Goal: Communication & Community: Ask a question

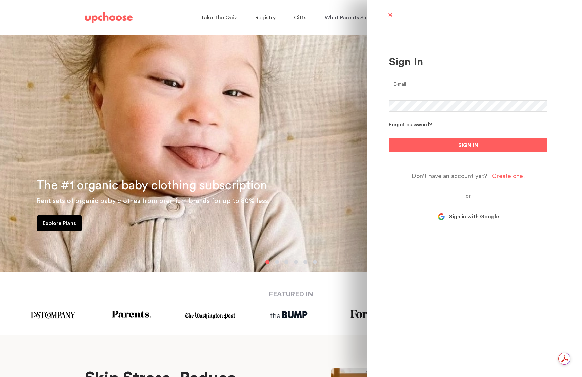
type input "justinejpak@gmail.com"
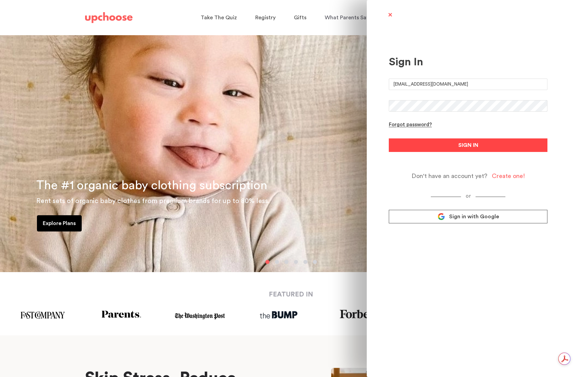
click at [452, 144] on button "SIGN IN" at bounding box center [468, 146] width 159 height 14
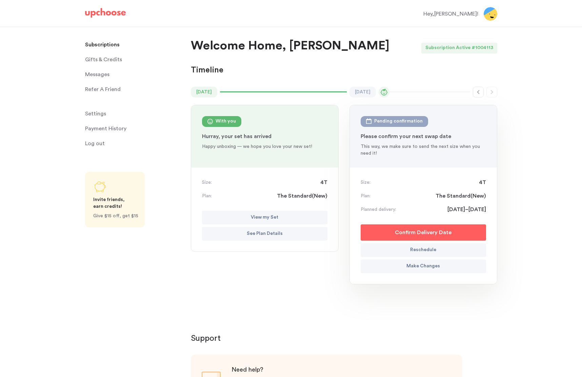
click at [430, 246] on button "Reschedule" at bounding box center [422, 251] width 125 height 14
select select "September"
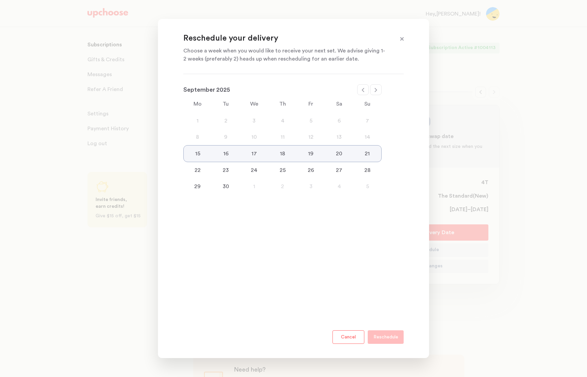
click at [352, 334] on button "Cancel" at bounding box center [348, 338] width 32 height 14
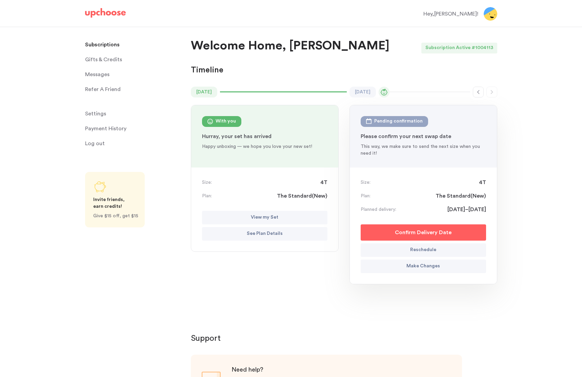
click at [445, 264] on button "Make Changes" at bounding box center [422, 267] width 125 height 14
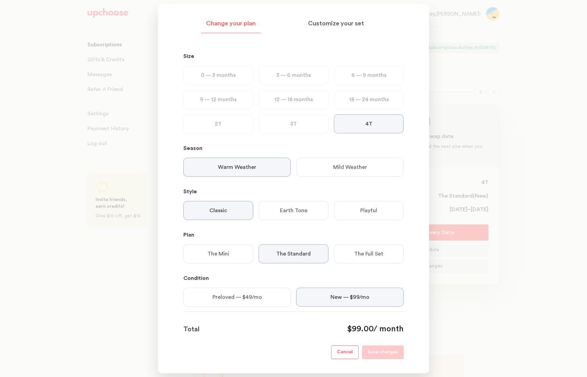
click at [523, 186] on div at bounding box center [293, 188] width 587 height 377
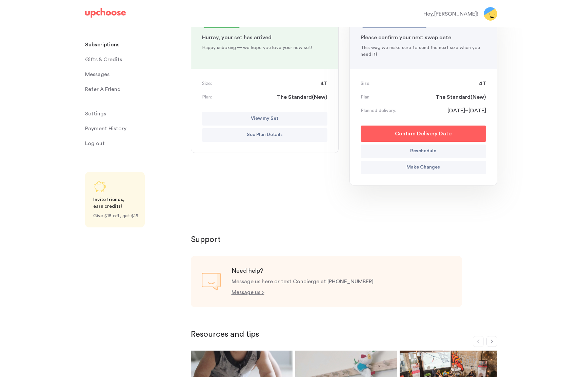
scroll to position [212, 0]
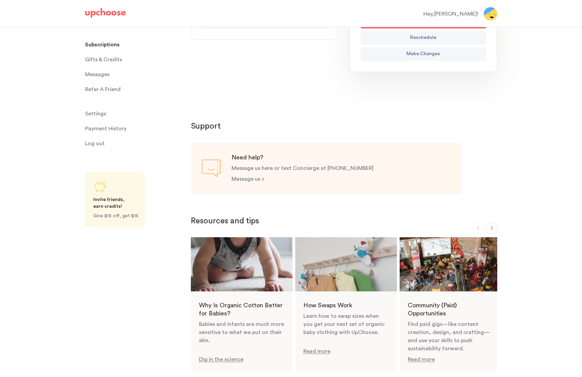
click at [248, 177] on p "Message us >" at bounding box center [247, 179] width 33 height 5
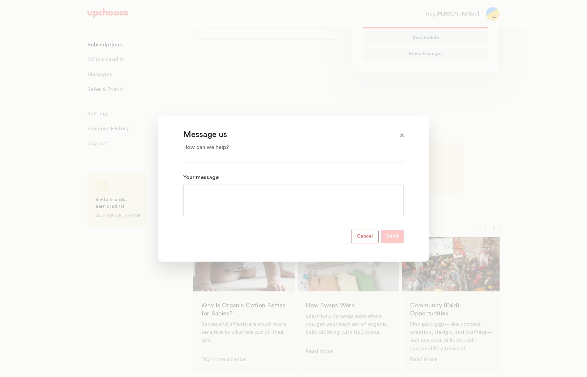
click at [233, 201] on textarea "Your message" at bounding box center [293, 201] width 209 height 24
type textarea "Hi UpC"
click at [371, 236] on p "Cancel" at bounding box center [365, 237] width 16 height 8
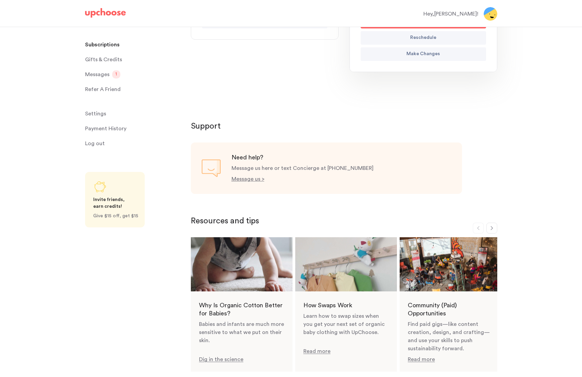
click at [54, 101] on div "Subscriptions Subscriptions Gifts & Credits Gifts & Credits Messages Messages 1…" at bounding box center [95, 147] width 191 height 241
click at [107, 70] on span "Messages" at bounding box center [97, 75] width 24 height 14
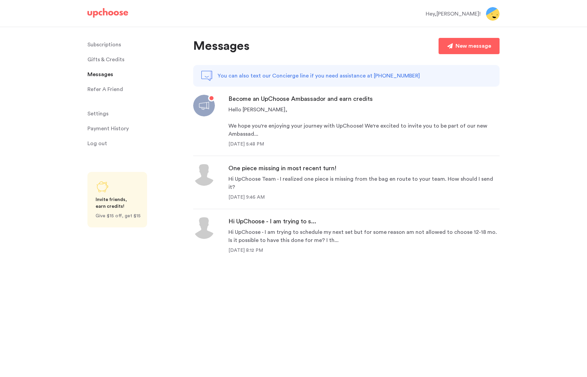
click at [265, 125] on p "We hope you're enjoying your journey with UpChoose! We're excited to invite you…" at bounding box center [363, 130] width 271 height 16
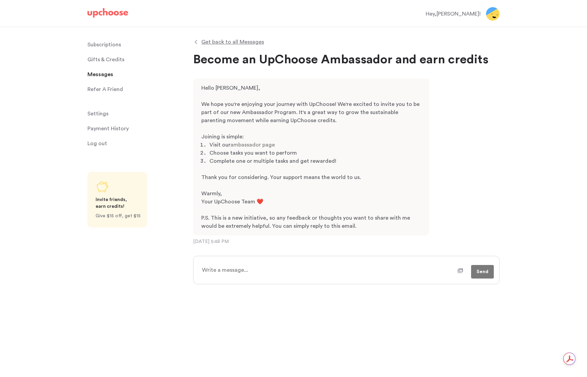
click at [92, 76] on span "Messages" at bounding box center [100, 75] width 26 height 14
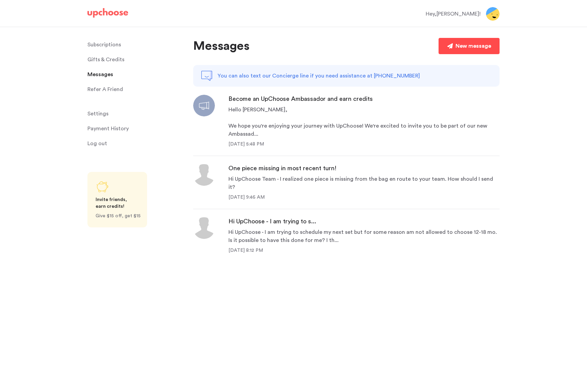
click at [468, 46] on div "New message" at bounding box center [473, 46] width 36 height 8
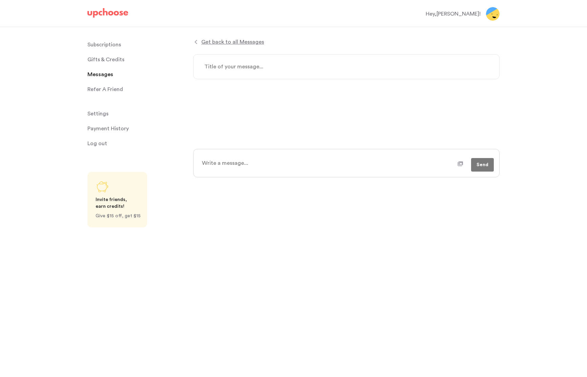
click at [225, 61] on textarea at bounding box center [346, 66] width 306 height 25
type textarea "x"
type textarea "H"
type textarea "x"
type textarea "Hi"
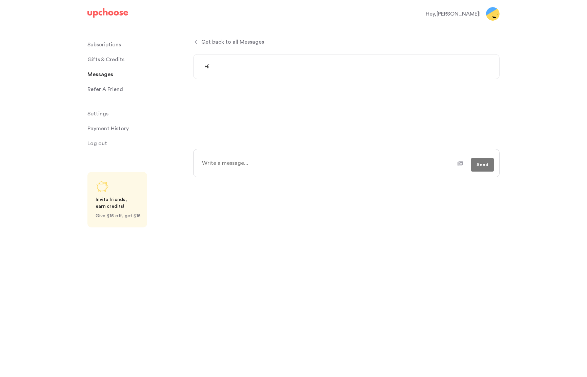
type textarea "x"
type textarea "Hi"
type textarea "x"
type textarea "Hi U"
type textarea "x"
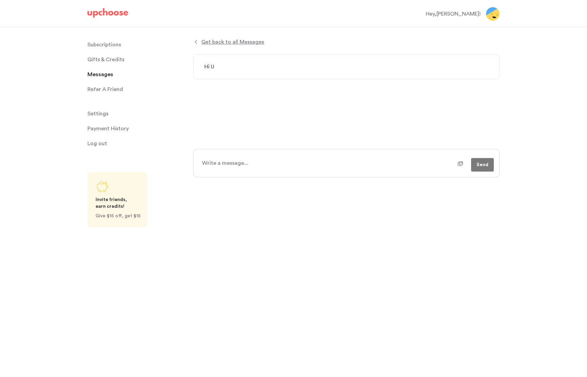
type textarea "Hi Up"
type textarea "x"
type textarea "Hi UpC"
type textarea "x"
type textarea "Hi UpCh"
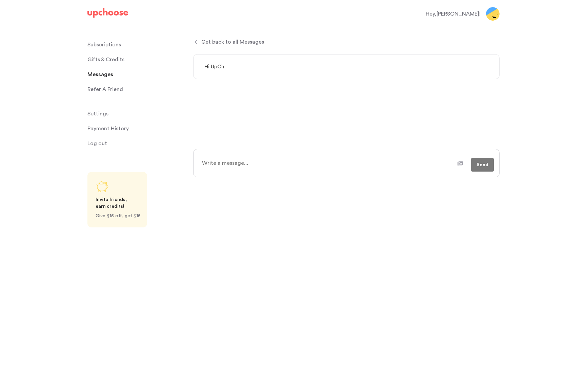
type textarea "x"
type textarea "Hi UpCho"
type textarea "x"
type textarea "Hi UpChoo"
type textarea "x"
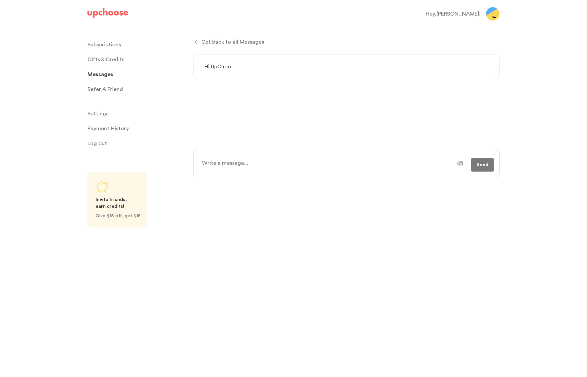
type textarea "Hi UpChoos"
type textarea "x"
type textarea "Hi UpChoose"
type textarea "x"
type textarea "Hi UpChoose"
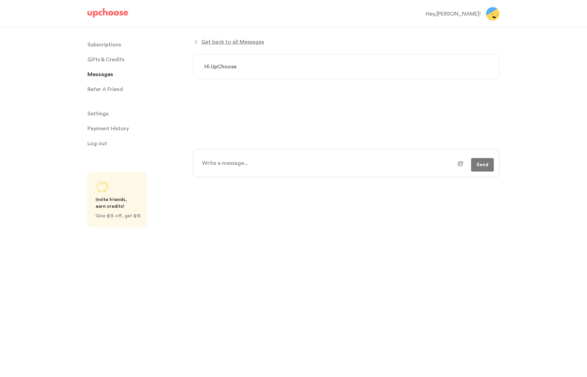
type textarea "x"
type textarea "Hi UpChoose T"
type textarea "x"
type textarea "Hi UpChoose Te"
type textarea "x"
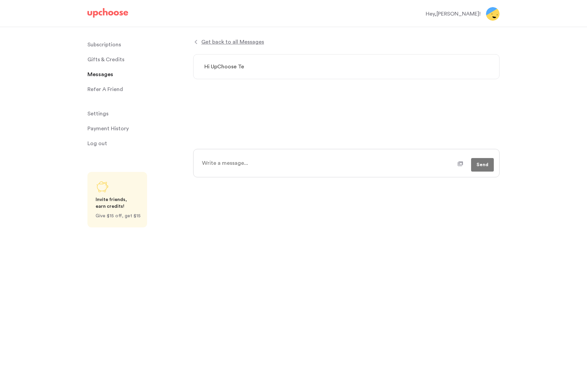
type textarea "Hi UpChoose Tea"
type textarea "x"
type textarea "Hi UpChoose Team"
type textarea "x"
type textarea "Hi UpChoose Team,"
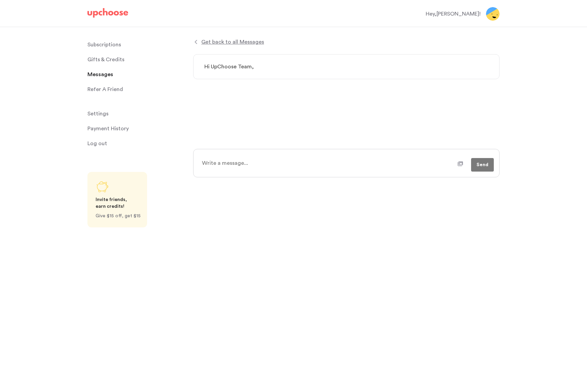
type textarea "x"
type textarea "Hi UpChoose Team,"
type textarea "x"
type textarea "Hi UpChoose Team,"
type textarea "x"
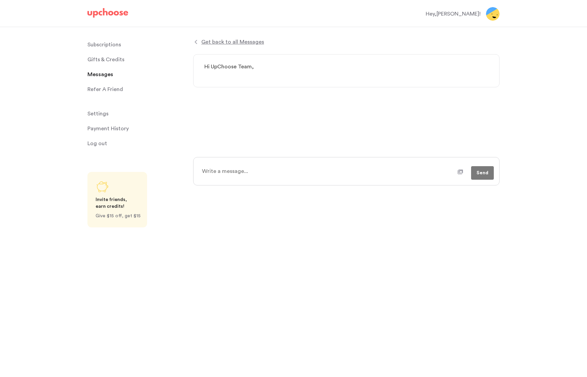
type textarea "Hi UpChoose Team,"
type textarea "x"
type textarea "Hi UpChoose Team, M"
type textarea "x"
type textarea "Hi UpChoose Team, My"
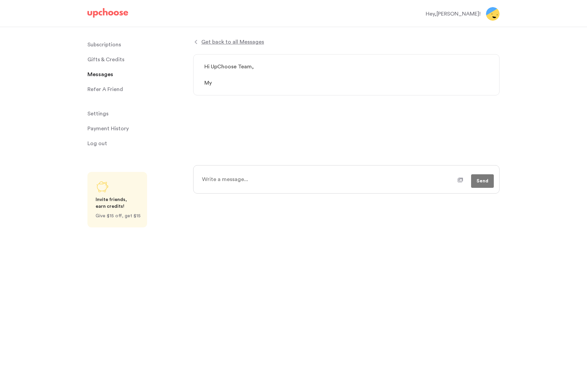
type textarea "x"
type textarea "Hi UpChoose Team, My"
type textarea "x"
type textarea "Hi UpChoose Team, My s"
type textarea "x"
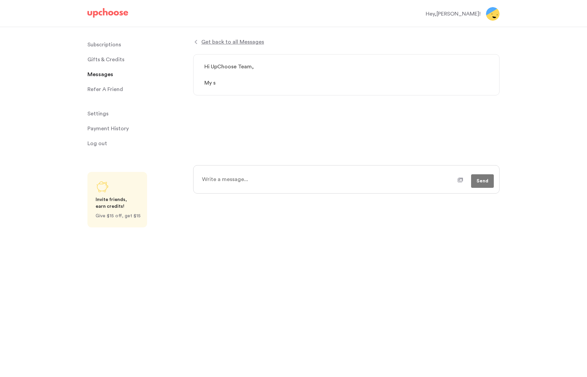
type textarea "Hi UpChoose Team, My so"
type textarea "x"
type textarea "Hi UpChoose Team, My son"
type textarea "x"
type textarea "Hi UpChoose Team, My son"
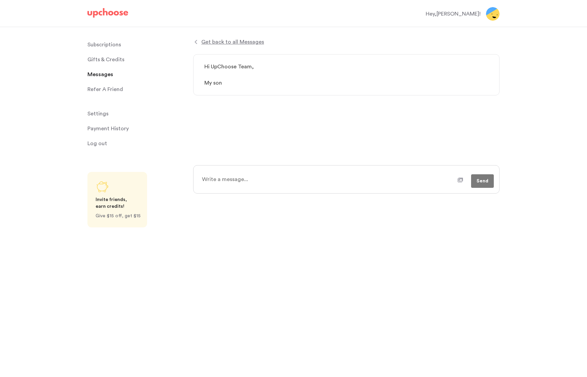
type textarea "x"
type textarea "Hi UpChoose Team, My son i"
type textarea "x"
type textarea "Hi UpChoose Team, My son is"
type textarea "x"
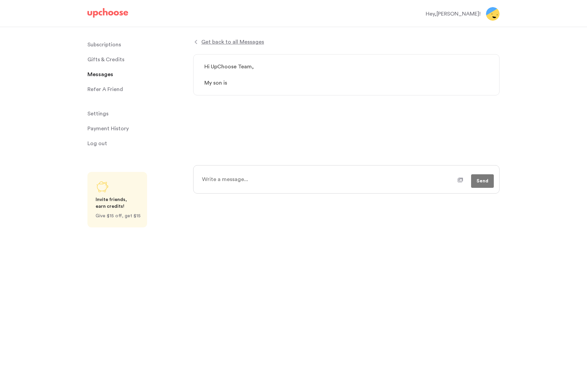
type textarea "Hi UpChoose Team, My son is"
type textarea "x"
type textarea "Hi UpChoose Team, My son is g"
type textarea "x"
type textarea "Hi UpChoose Team, My son is gr"
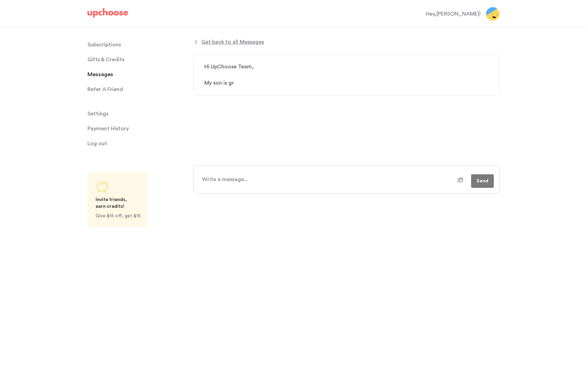
type textarea "x"
type textarea "Hi UpChoose Team, My son is gro"
type textarea "x"
type textarea "Hi UpChoose Team, My son is grow"
type textarea "x"
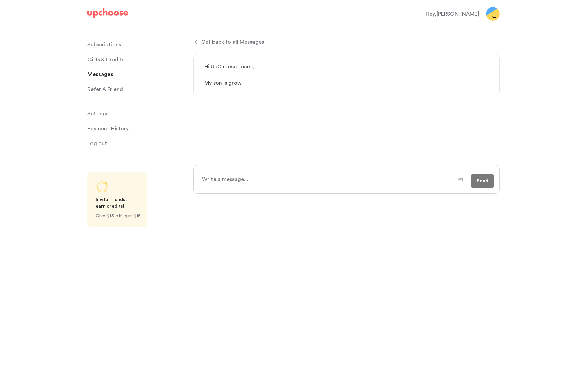
type textarea "Hi UpChoose Team, My son is growi"
type textarea "x"
type textarea "Hi UpChoose Team, My son is growin"
type textarea "x"
type textarea "Hi UpChoose Team, My son is growing"
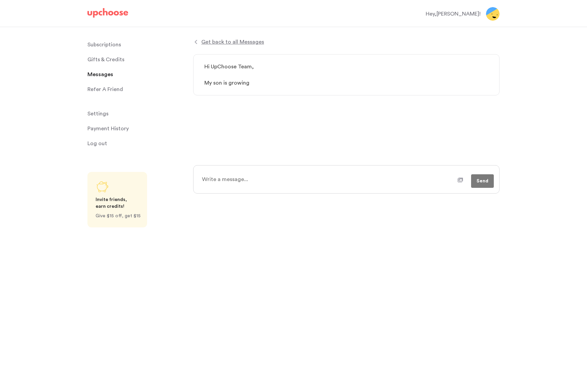
type textarea "x"
type textarea "Hi UpChoose Team, My son is growing"
drag, startPoint x: 242, startPoint y: 85, endPoint x: 197, endPoint y: 82, distance: 45.8
click at [197, 82] on textarea "Hi UpChoose Team, My son is growing" at bounding box center [346, 74] width 306 height 41
type textarea "x"
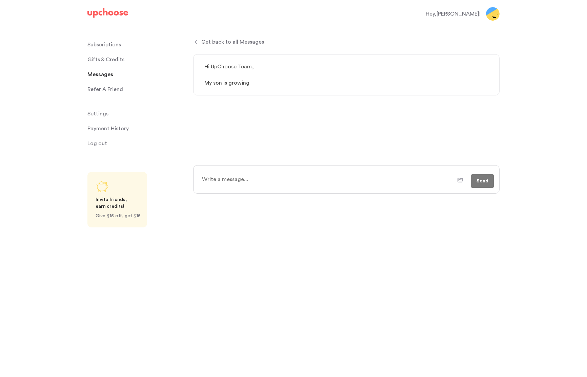
type textarea "Hi UpChoose Team, M"
type textarea "x"
type textarea "Hi UpChoose Team, My"
type textarea "x"
type textarea "Hi UpChoose Team, My"
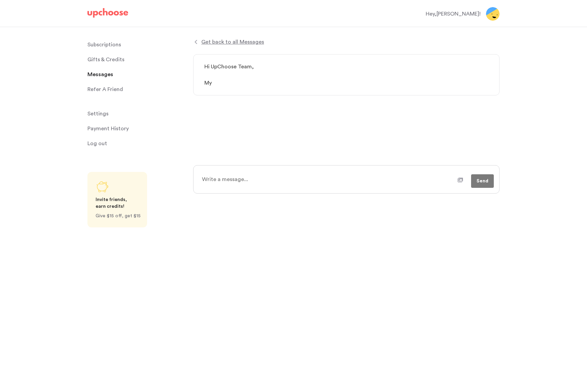
type textarea "x"
type textarea "Hi UpChoose Team, My"
type textarea "x"
type textarea "Hi UpChoose Team, M"
type textarea "x"
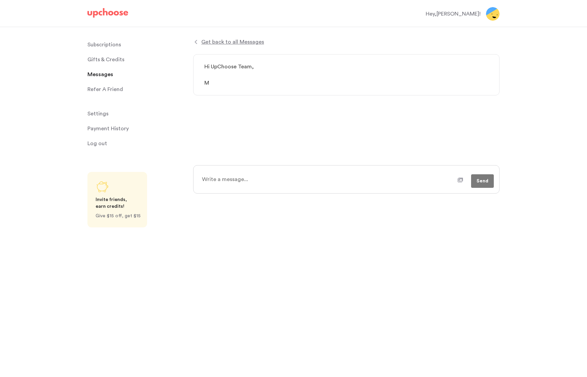
type textarea "Hi UpChoose Team,"
type textarea "x"
type textarea "Hi UpChoose Team, W"
type textarea "x"
type textarea "Hi UpChoose Team, We"
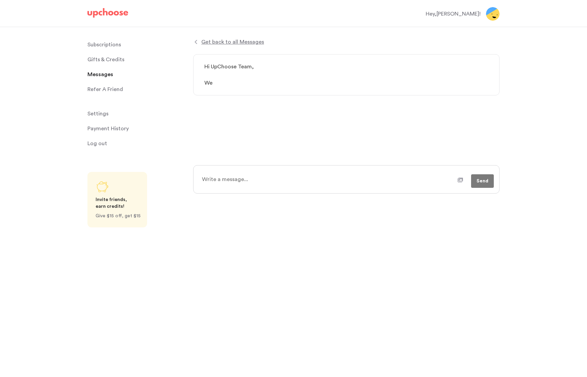
type textarea "x"
type textarea "Hi UpChoose Team, We"
type textarea "x"
type textarea "Hi UpChoose Team, We a"
type textarea "x"
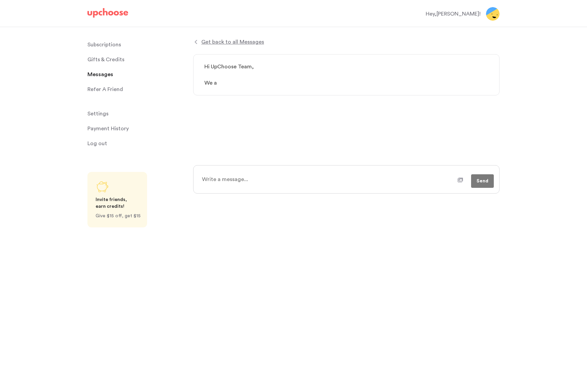
type textarea "Hi UpChoose Team, We ar"
type textarea "x"
type textarea "Hi UpChoose Team, We are"
type textarea "x"
type textarea "Hi UpChoose Team, We are"
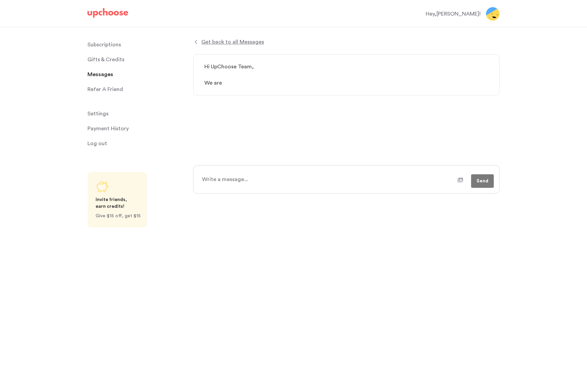
type textarea "x"
type textarea "Hi UpChoose Team, We are u"
type textarea "x"
type textarea "Hi UpChoose Team, We are un"
type textarea "x"
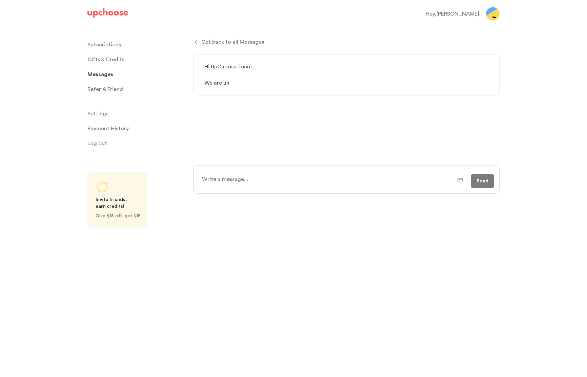
type textarea "Hi UpChoose Team, We are unf"
type textarea "x"
type textarea "Hi UpChoose Team, We are unfo"
type textarea "x"
type textarea "Hi UpChoose Team, We are unfor"
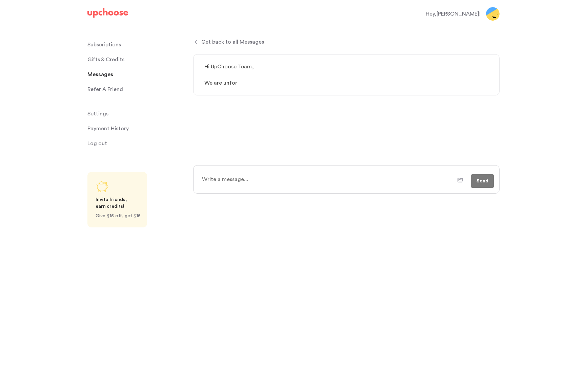
type textarea "x"
type textarea "Hi UpChoose Team, We are unfort"
type textarea "x"
type textarea "Hi UpChoose Team, We are unfortu"
type textarea "x"
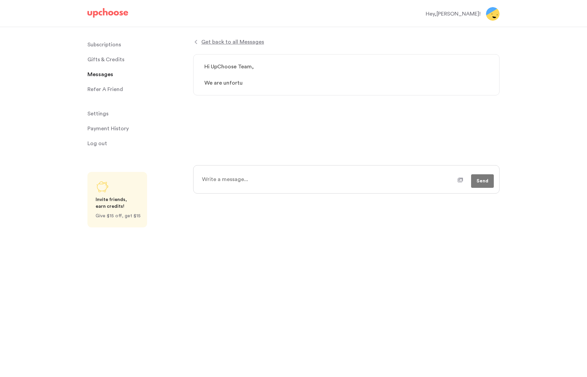
type textarea "Hi UpChoose Team, We are unfortun"
type textarea "x"
type textarea "Hi UpChoose Team, We are unfortuna"
type textarea "x"
type textarea "Hi UpChoose Team, We are unfortunat"
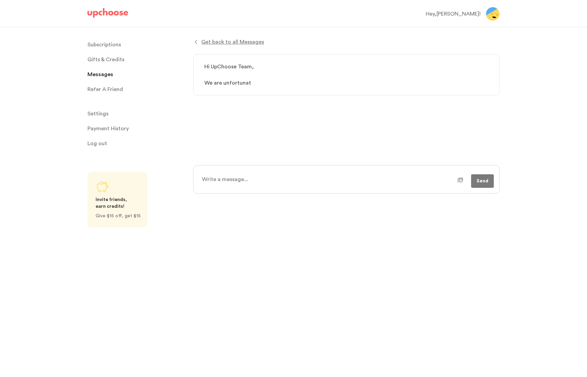
type textarea "x"
type textarea "Hi UpChoose Team, We are unfortunate"
type textarea "x"
type textarea "Hi UpChoose Team, We are unfortunatel"
type textarea "x"
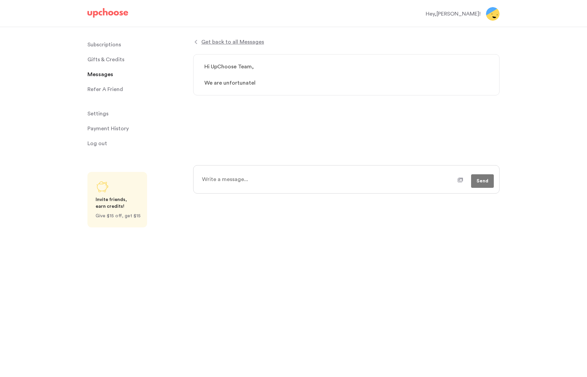
type textarea "Hi UpChoose Team, We are unfortunately"
type textarea "x"
type textarea "Hi UpChoose Team, We are unfortunately"
type textarea "x"
type textarea "Hi UpChoose Team, We are unfortunately l"
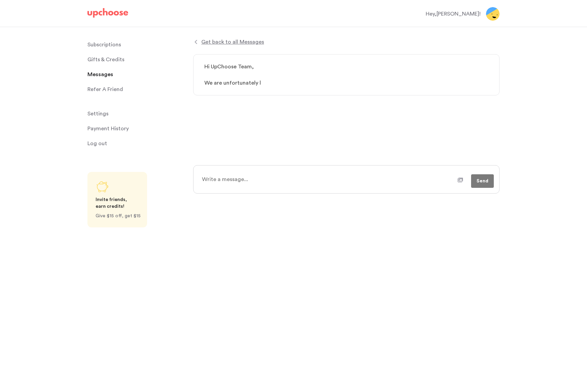
type textarea "x"
type textarea "Hi UpChoose Team, We are unfortunately lo"
type textarea "x"
type textarea "Hi UpChoose Team, We are unfortunately loo"
type textarea "x"
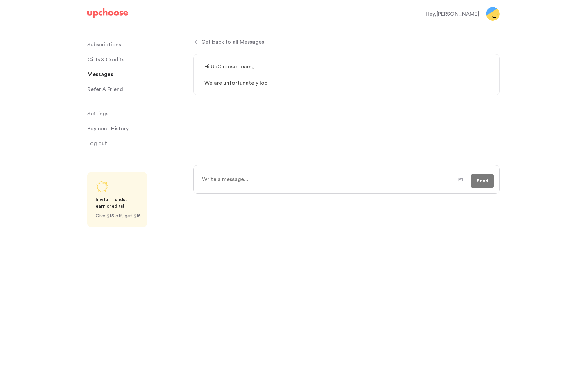
type textarea "Hi UpChoose Team, We are unfortunately look"
type textarea "x"
type textarea "Hi UpChoose Team, We are unfortunately looki"
type textarea "x"
type textarea "Hi UpChoose Team, We are unfortunately lookin"
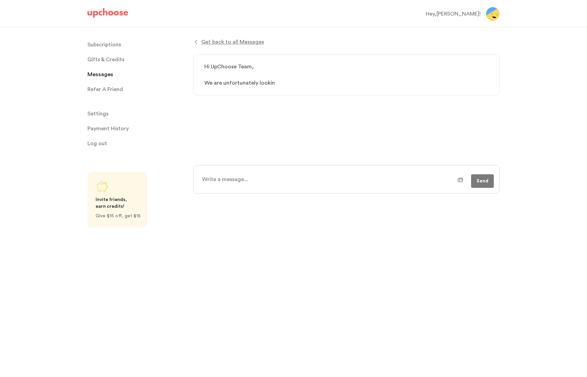
type textarea "x"
type textarea "Hi UpChoose Team, We are unfortunately looki"
type textarea "x"
type textarea "Hi UpChoose Team, We are unfortunately look"
type textarea "x"
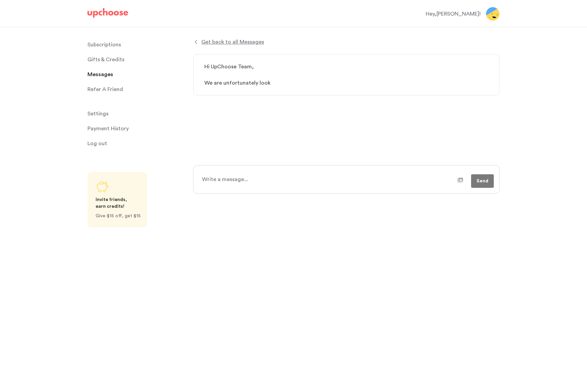
type textarea "Hi UpChoose Team, We are unfortunately loo"
type textarea "x"
type textarea "Hi UpChoose Team, We are unfortunately lo"
type textarea "x"
type textarea "Hi UpChoose Team, We are unfortunately l"
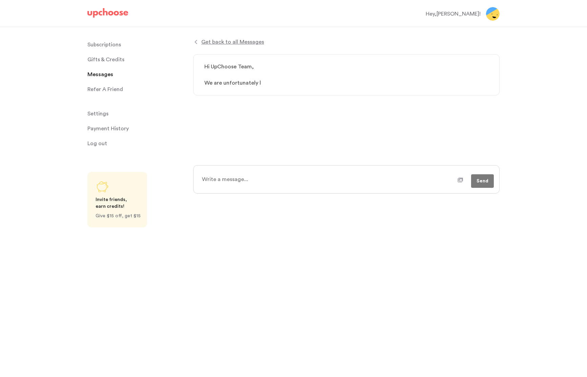
type textarea "x"
type textarea "Hi UpChoose Team, We are unfortunately"
type textarea "x"
type textarea "Hi UpChoose Team, We are unfortunately g"
type textarea "x"
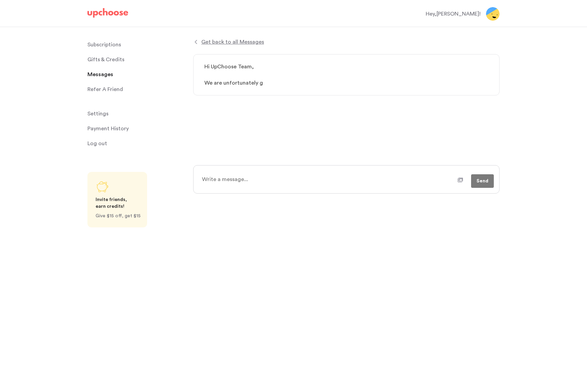
type textarea "Hi UpChoose Team, We are unfortunately go"
type textarea "x"
type textarea "Hi UpChoose Team, We are unfortunately goi"
type textarea "x"
type textarea "Hi UpChoose Team, We are unfortunately goin"
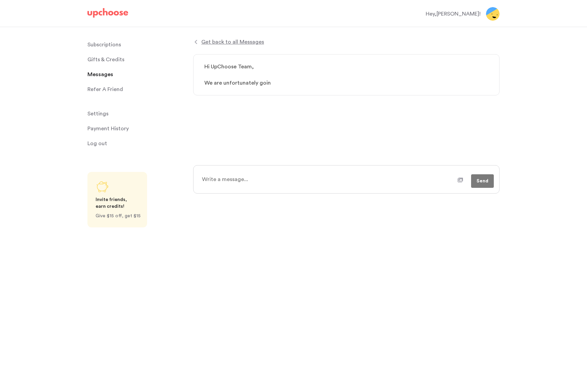
type textarea "x"
type textarea "Hi UpChoose Team, We are unfortunately goi"
type textarea "x"
type textarea "Hi UpChoose Team, We are unfortunately go"
type textarea "x"
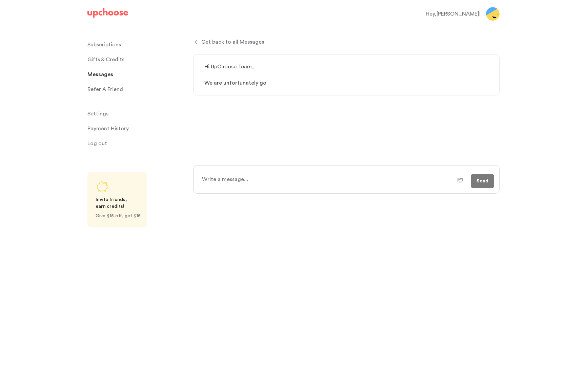
type textarea "Hi UpChoose Team, We are unfortunately g"
type textarea "x"
type textarea "Hi UpChoose Team, We are unfortunately"
type textarea "x"
type textarea "Hi UpChoose Team, We are unfortunately"
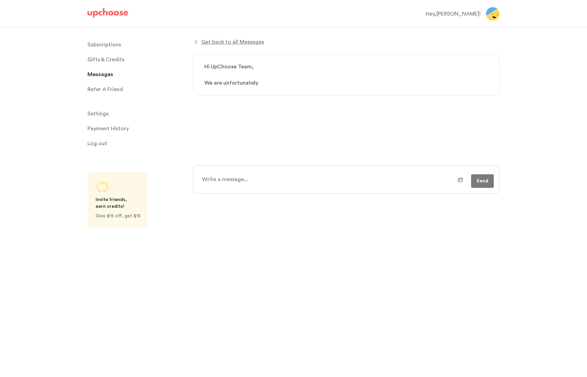
type textarea "x"
type textarea "Hi UpChoose Team, We are unfortunatel"
type textarea "x"
type textarea "Hi UpChoose Team, We are unfortunate"
type textarea "x"
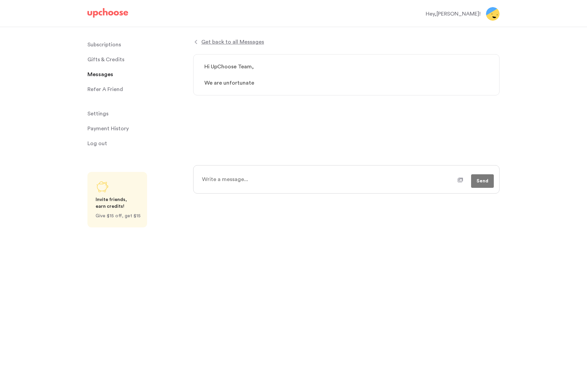
type textarea "Hi UpChoose Team, We are unfortunat"
type textarea "x"
type textarea "Hi UpChoose Team, We are unfortuna"
type textarea "x"
type textarea "Hi UpChoose Team, We are unfortun"
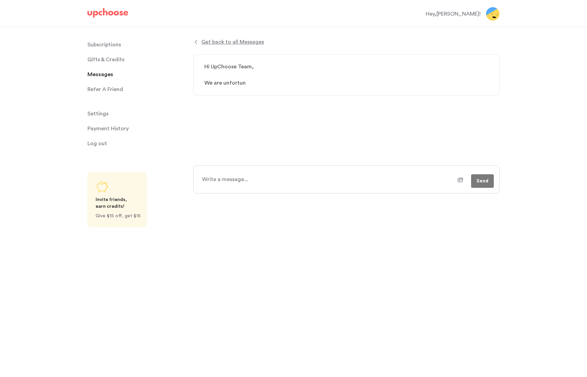
type textarea "x"
type textarea "Hi UpChoose Team, We are unfortu"
type textarea "x"
type textarea "Hi UpChoose Team, We are unfort"
type textarea "x"
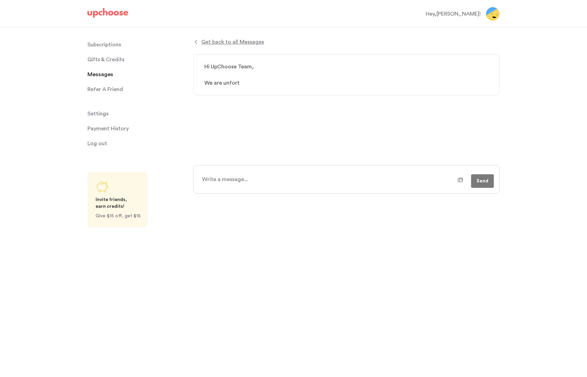
type textarea "Hi UpChoose Team, We are unfor"
type textarea "x"
type textarea "Hi UpChoose Team, We are unfo"
type textarea "x"
type textarea "Hi UpChoose Team, We are unf"
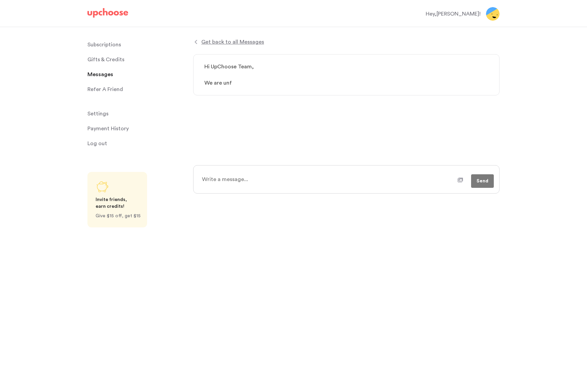
type textarea "x"
type textarea "Hi UpChoose Team, We are un"
type textarea "x"
type textarea "Hi UpChoose Team, We are u"
type textarea "x"
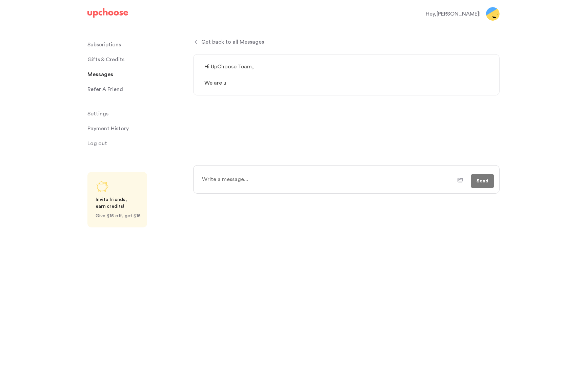
type textarea "Hi UpChoose Team, We are"
type textarea "x"
type textarea "Hi UpChoose Team, We are"
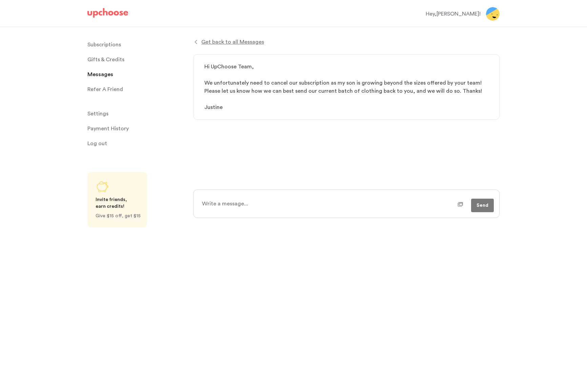
drag, startPoint x: 188, startPoint y: 85, endPoint x: 185, endPoint y: 65, distance: 20.5
click at [185, 65] on div "Subscriptions Subscriptions Gifts & Credits Gifts & Credits Messages Messages R…" at bounding box center [293, 144] width 587 height 234
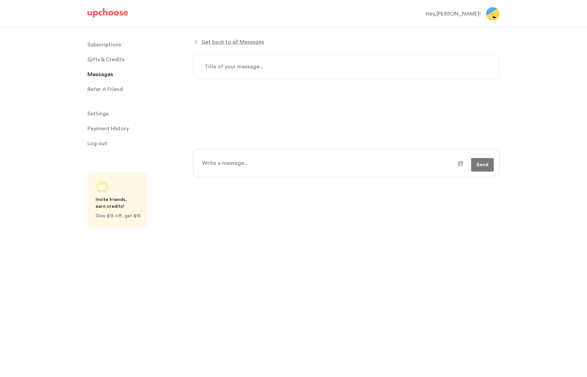
click at [240, 162] on textarea at bounding box center [328, 163] width 260 height 17
paste textarea "Hi UpChoose Team, We unfortunately need to cancel our subscription as my son is…"
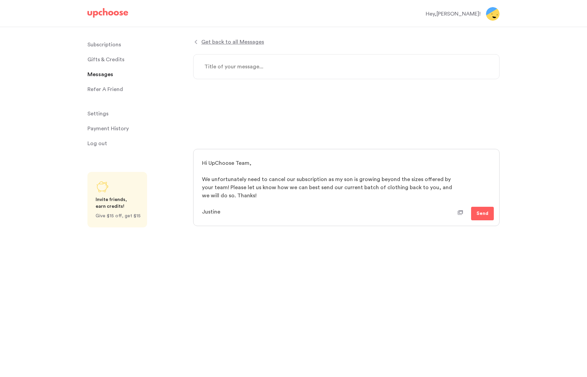
click at [261, 61] on textarea at bounding box center [346, 66] width 306 height 25
click at [535, 188] on div "Get back to all Messages Cancelling subscription - kid is too big! Hi UpChoose …" at bounding box center [390, 148] width 394 height 243
click at [483, 215] on span "Send" at bounding box center [482, 214] width 12 height 8
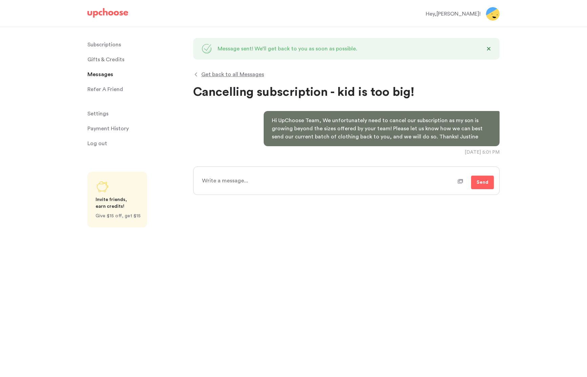
click at [42, 86] on div "Subscriptions Subscriptions Gifts & Credits Gifts & Credits Messages Messages R…" at bounding box center [96, 147] width 193 height 241
click at [101, 45] on p "Subscriptions" at bounding box center [104, 45] width 34 height 14
